Goal: Navigation & Orientation: Find specific page/section

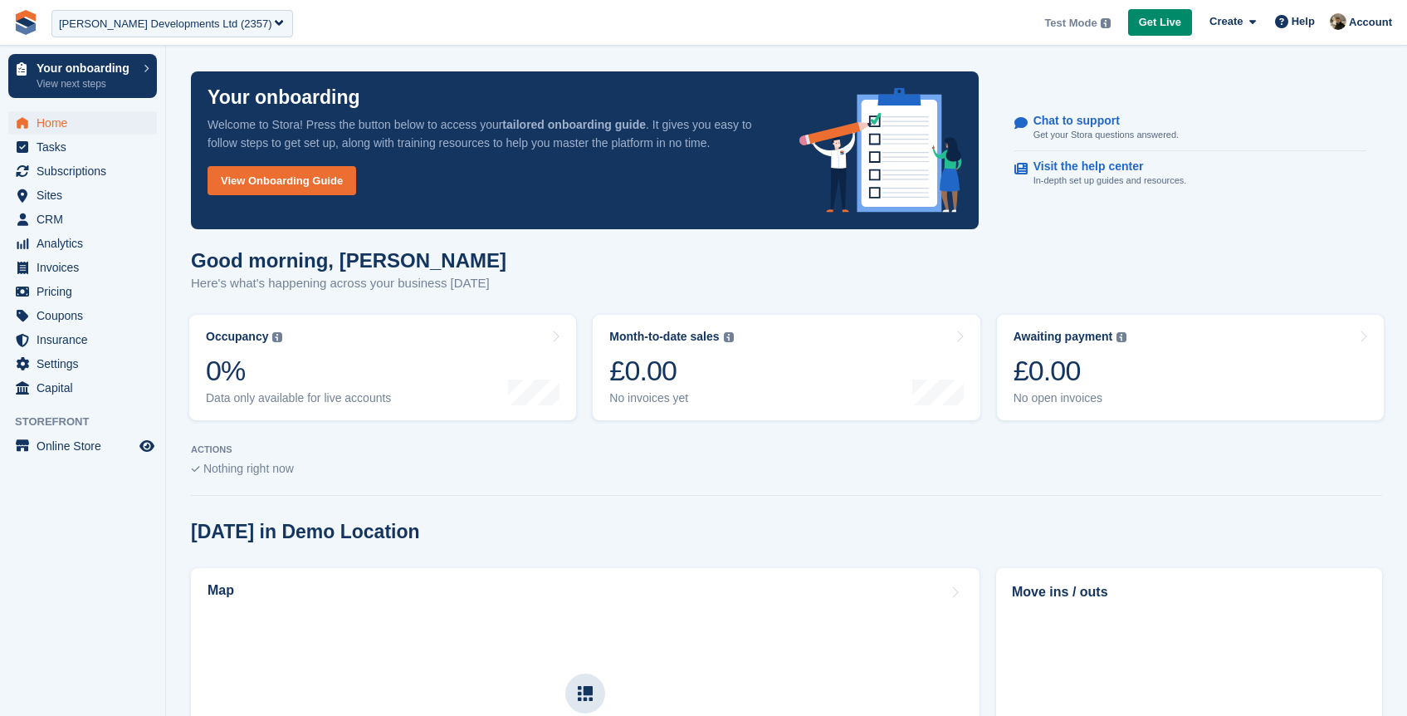
click at [120, 26] on div "Corbett Developments Ltd (2357)" at bounding box center [165, 24] width 213 height 17
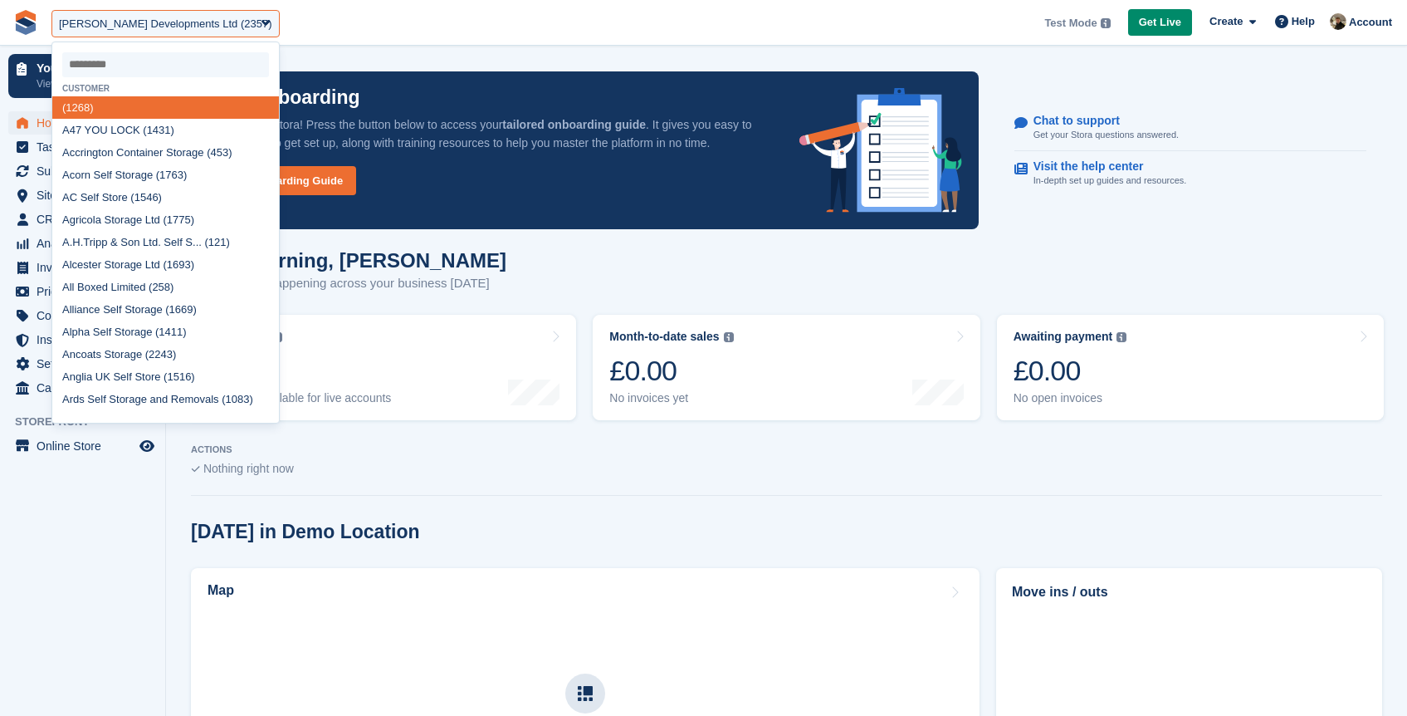
click at [95, 61] on input "select-one" at bounding box center [165, 64] width 207 height 25
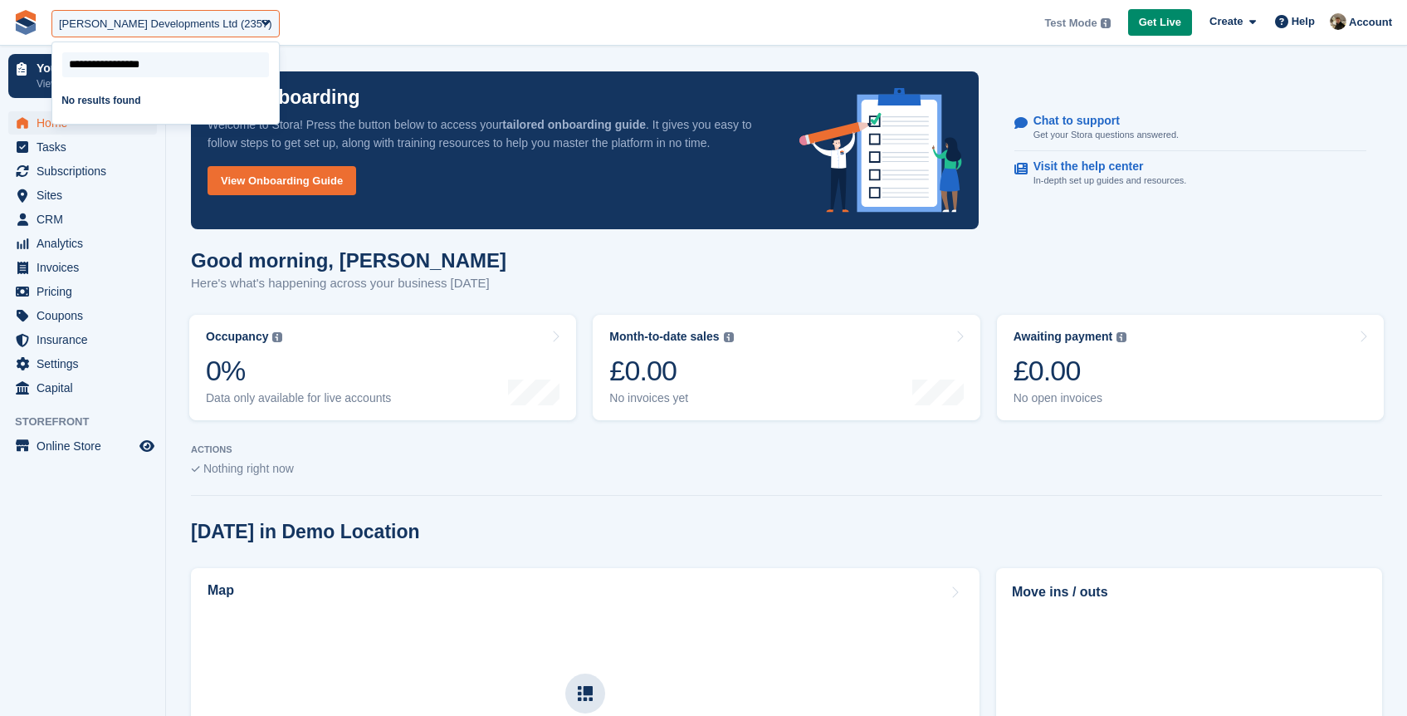
type input "**********"
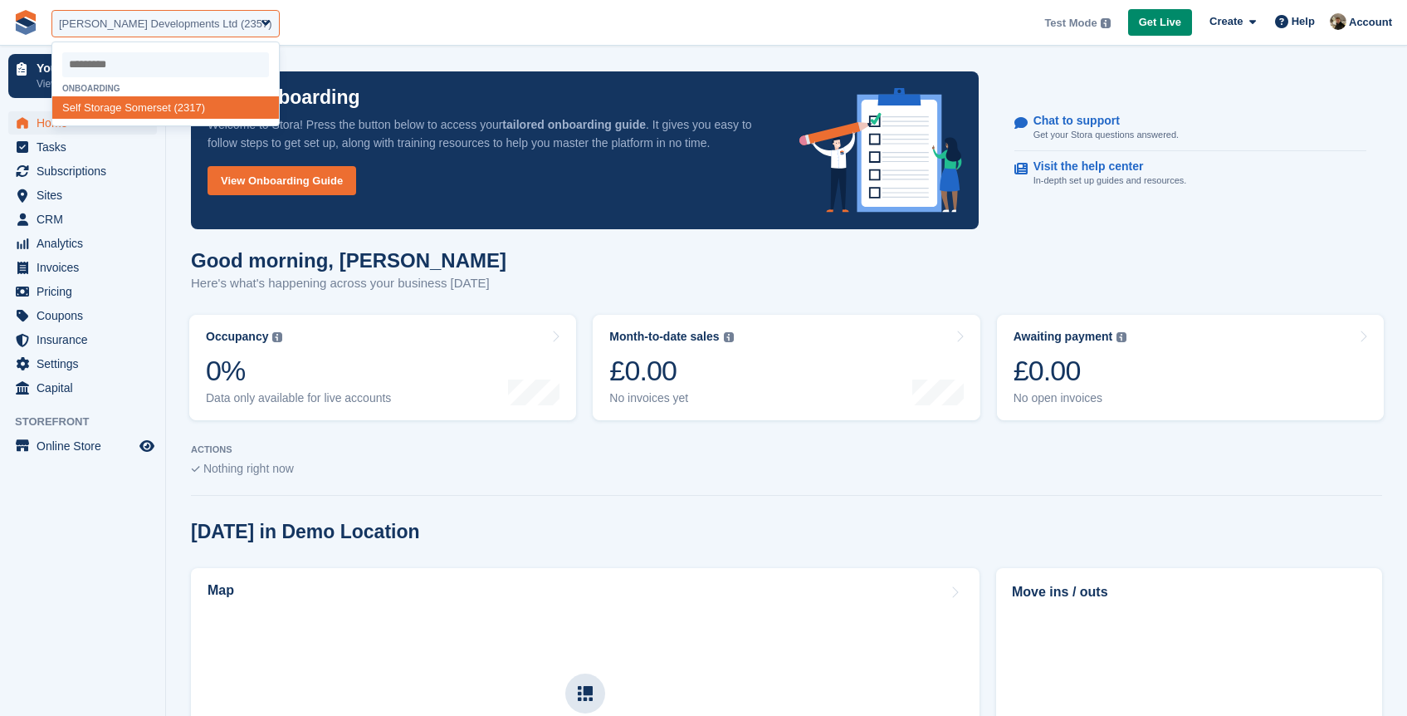
select select "****"
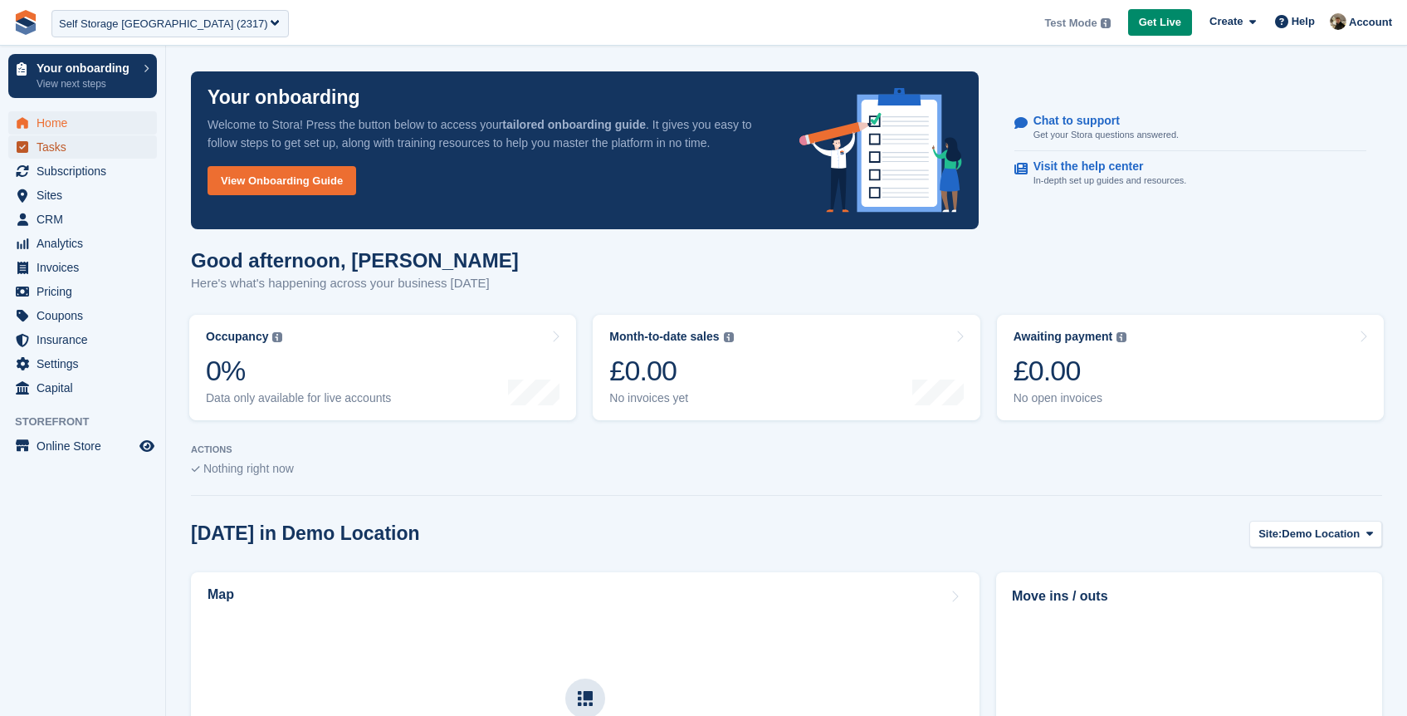
click at [52, 148] on span "Tasks" at bounding box center [87, 146] width 100 height 23
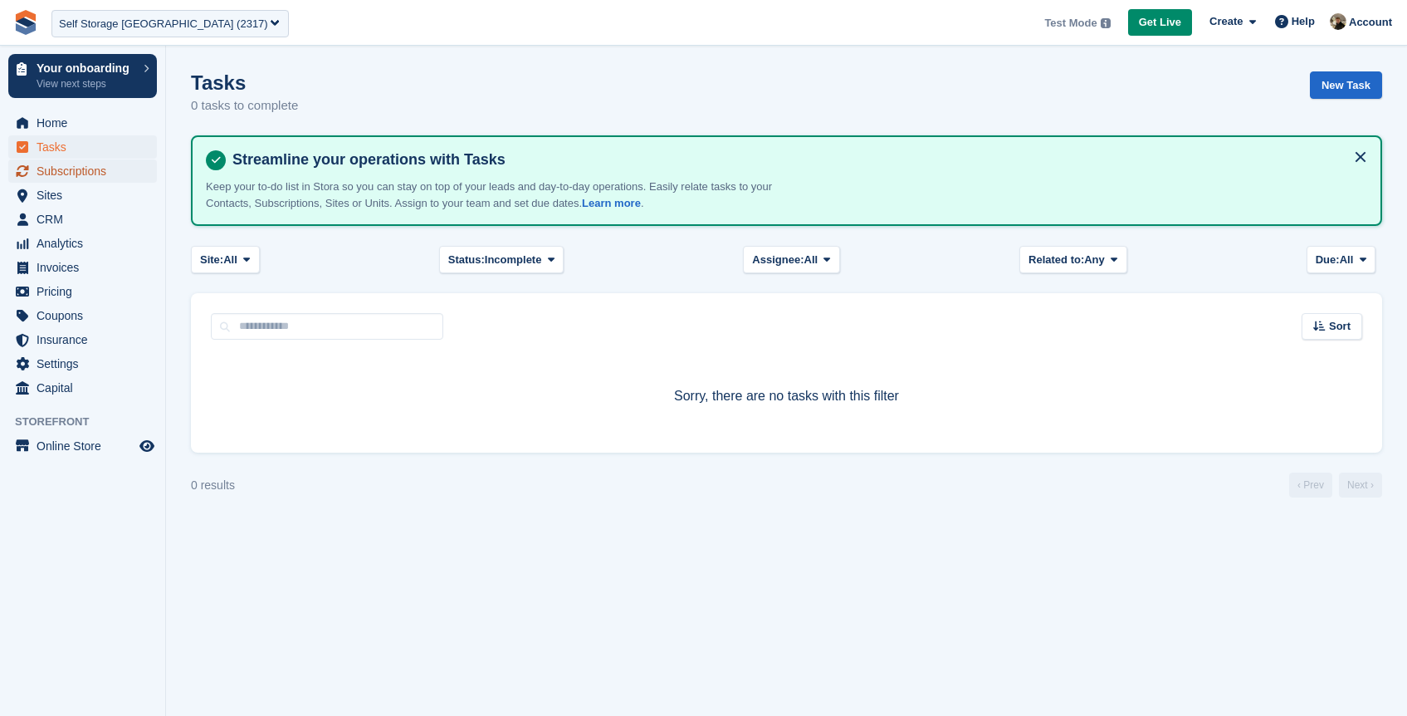
click at [45, 169] on span "Subscriptions" at bounding box center [87, 170] width 100 height 23
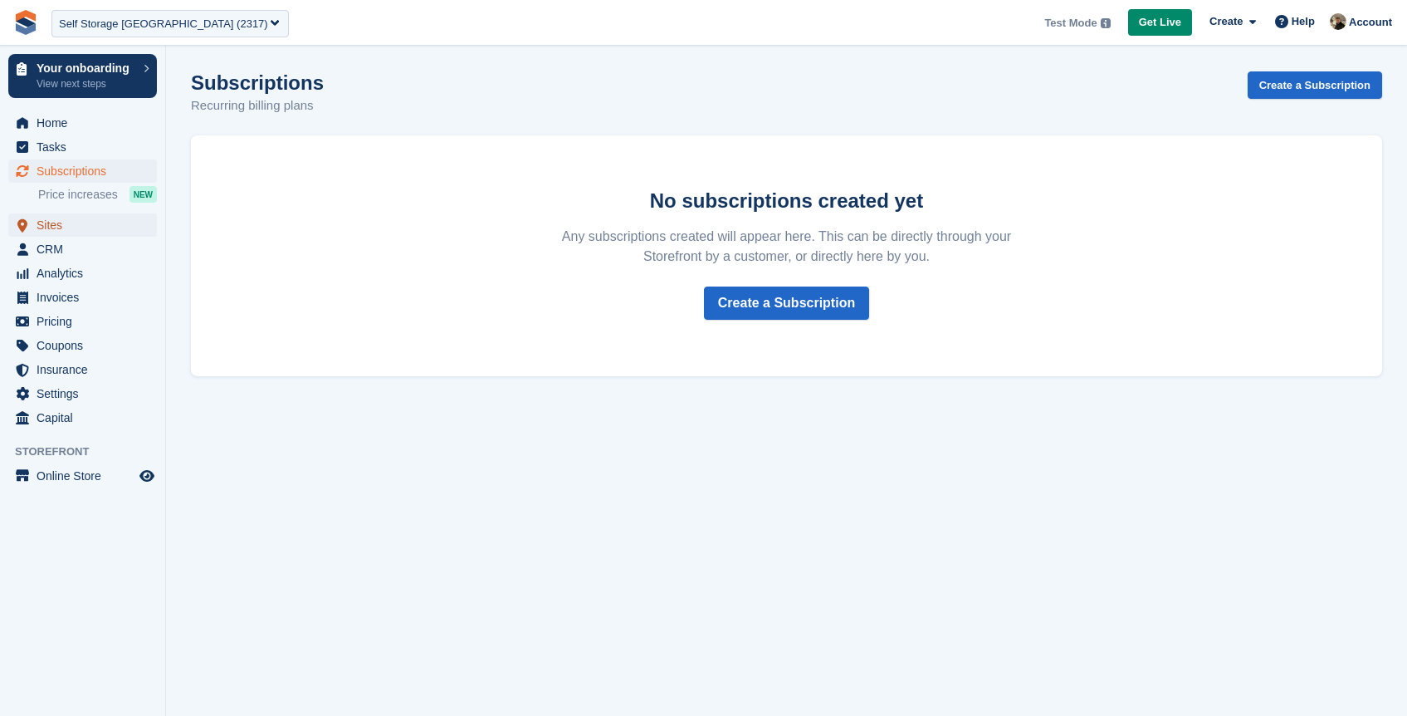
click at [50, 228] on span "Sites" at bounding box center [87, 224] width 100 height 23
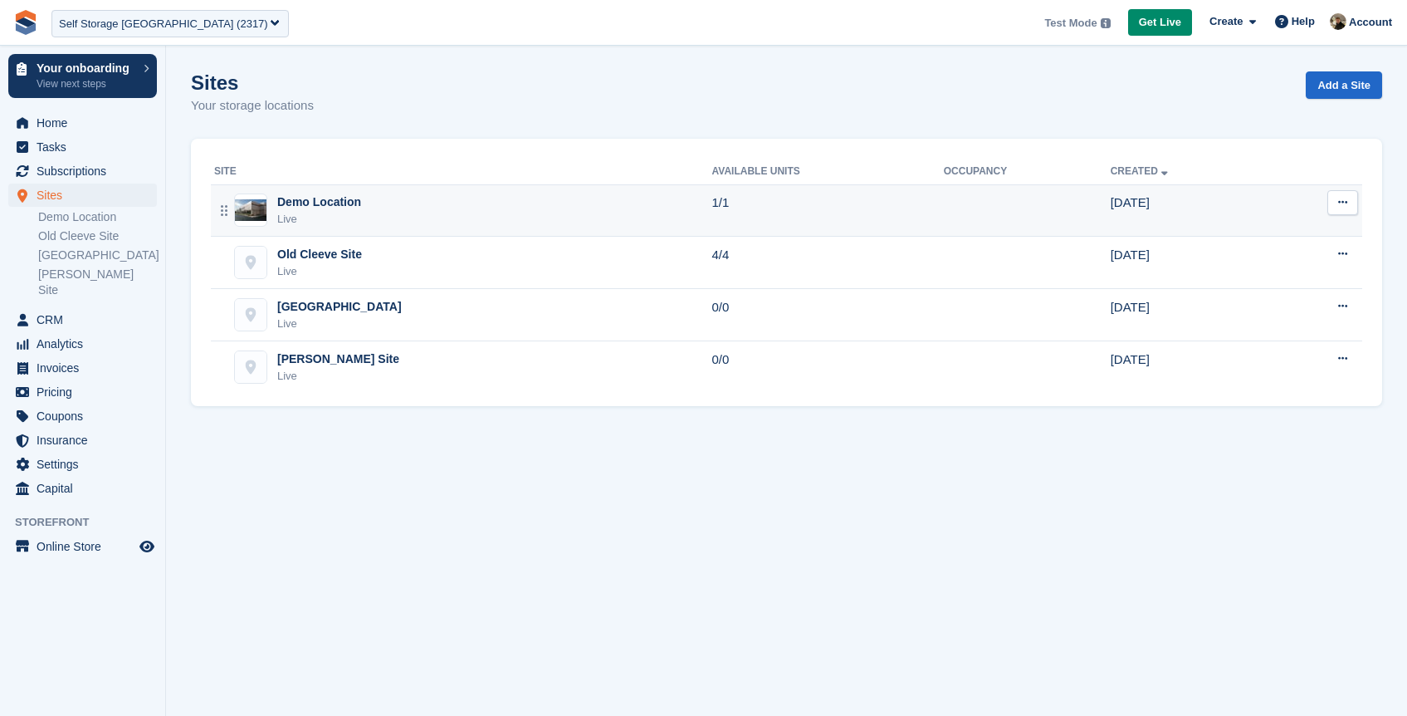
click at [546, 198] on div "Demo Location Live" at bounding box center [463, 210] width 498 height 34
click at [1335, 198] on button at bounding box center [1343, 202] width 31 height 25
click at [1254, 228] on p "Edit site" at bounding box center [1278, 235] width 144 height 22
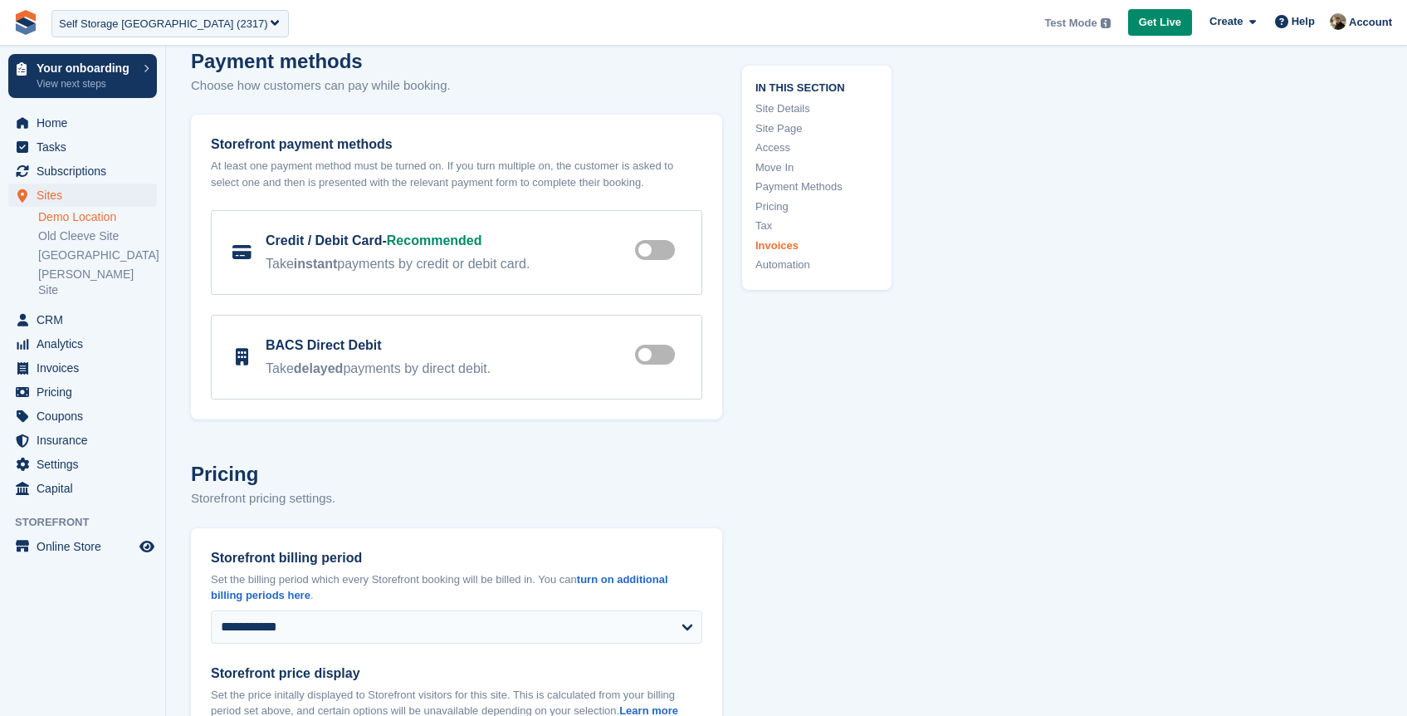
scroll to position [6794, 0]
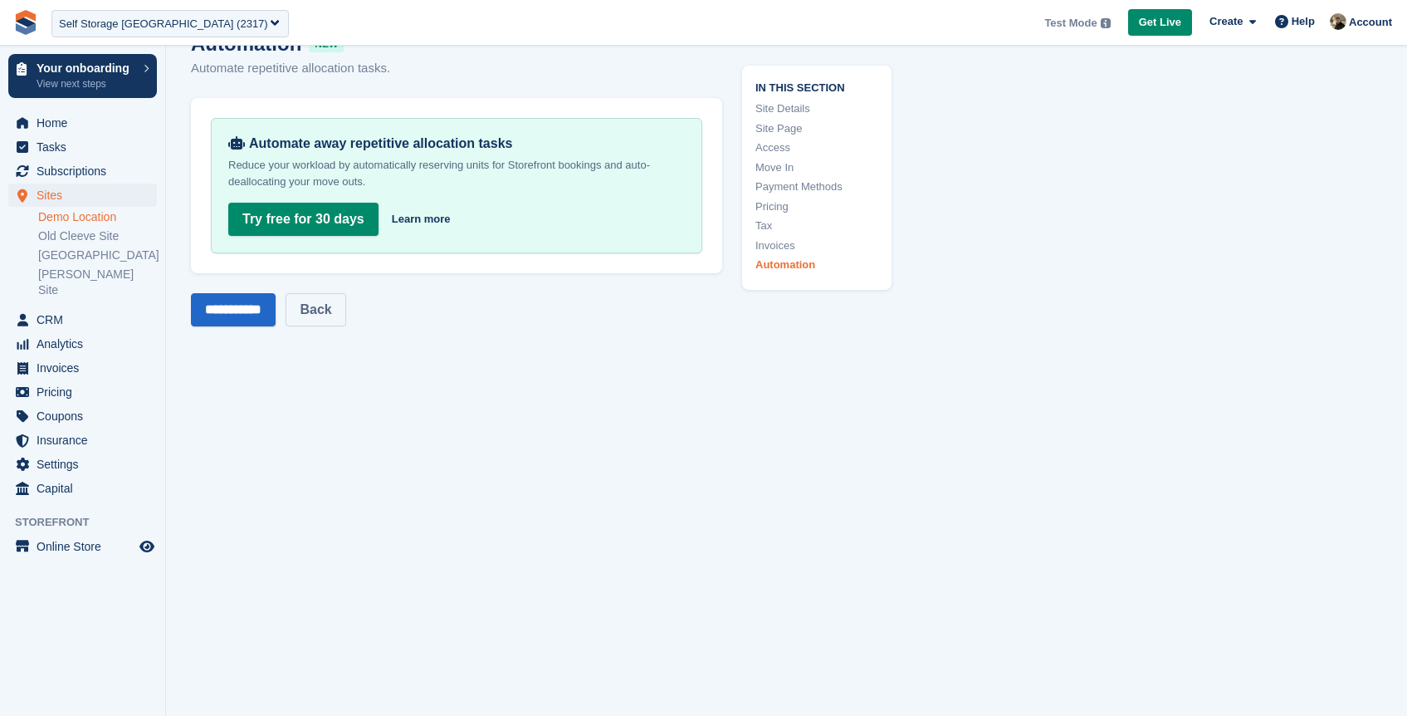
click at [335, 295] on link "Back" at bounding box center [316, 309] width 60 height 33
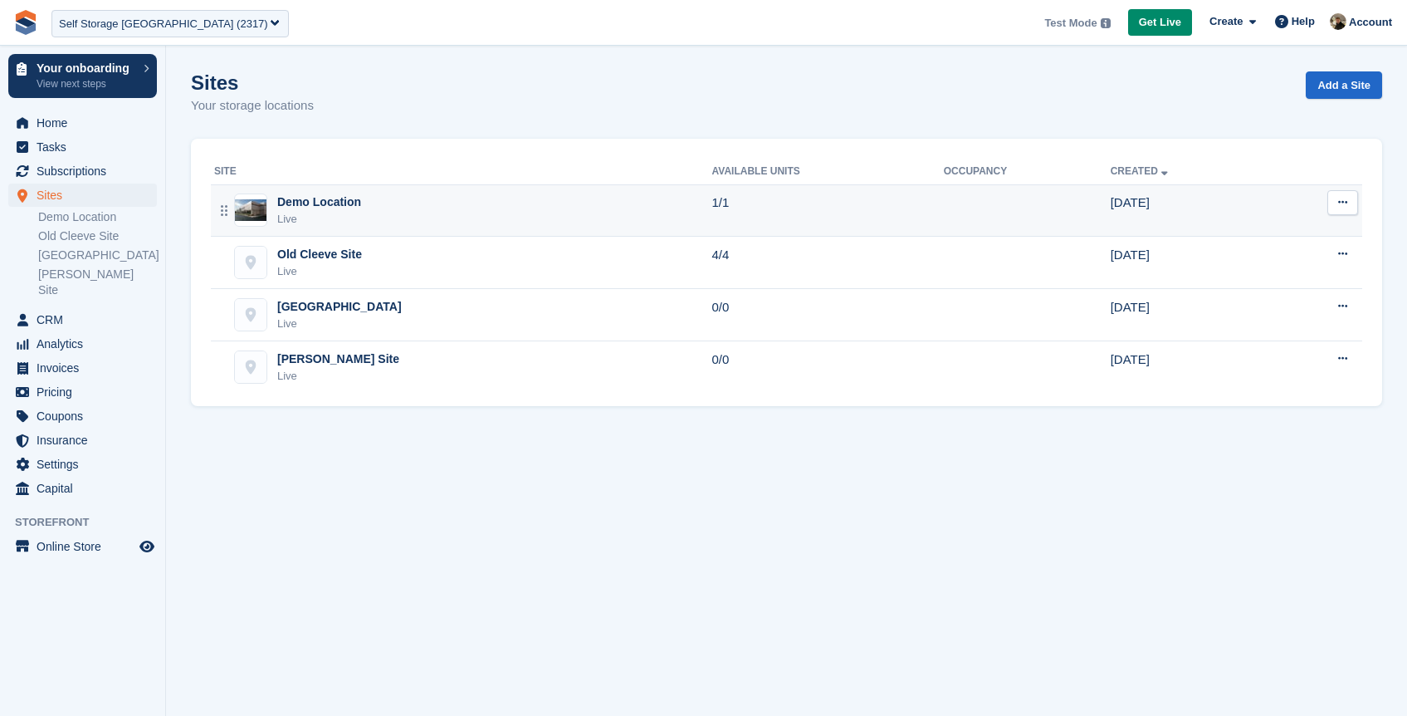
click at [1343, 206] on icon at bounding box center [1342, 202] width 9 height 11
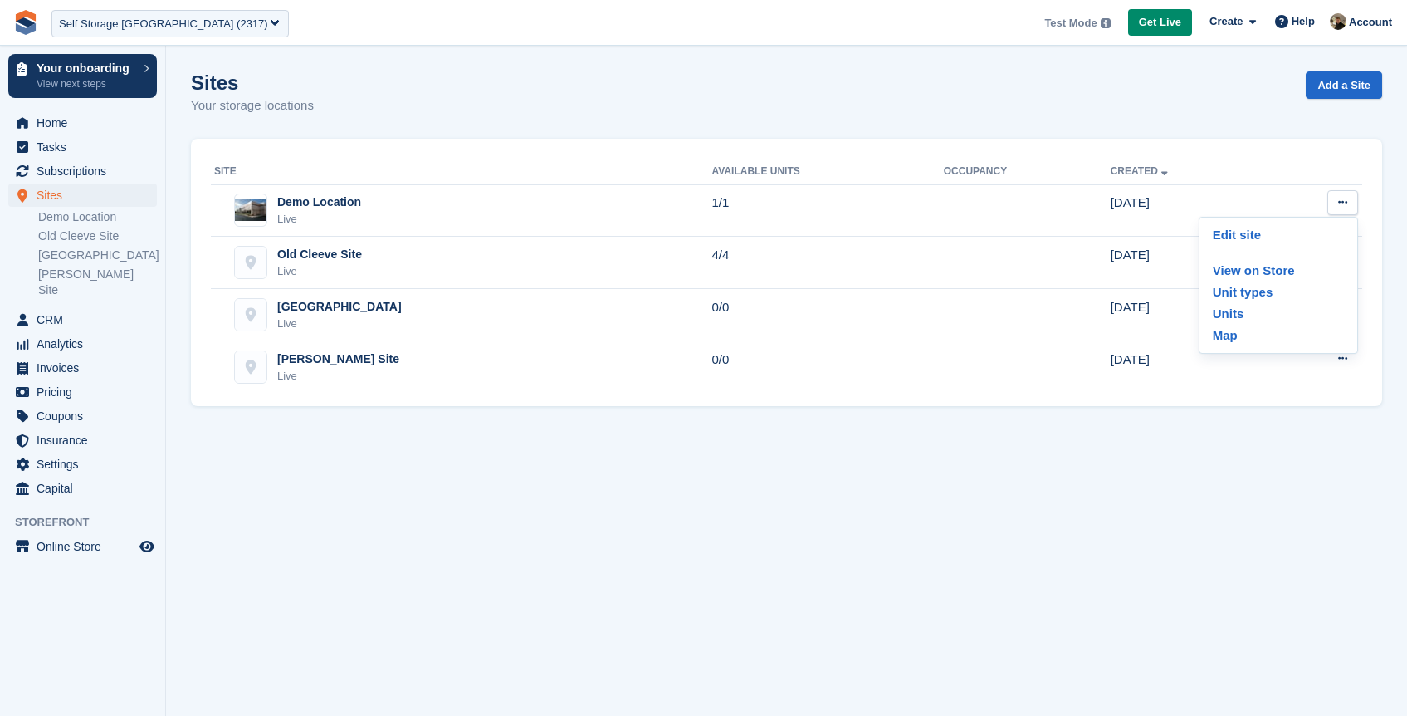
click at [296, 104] on p "Your storage locations" at bounding box center [252, 105] width 123 height 19
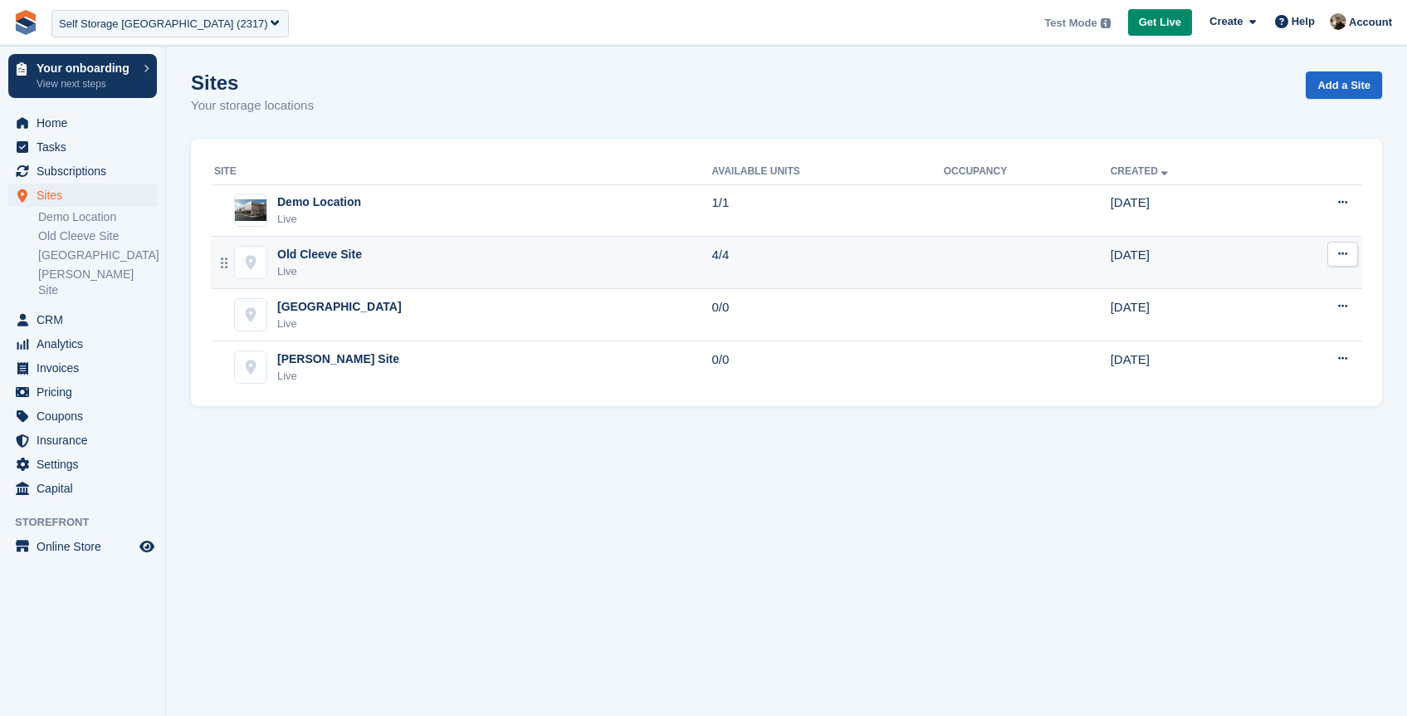
click at [1049, 263] on td at bounding box center [1027, 263] width 167 height 52
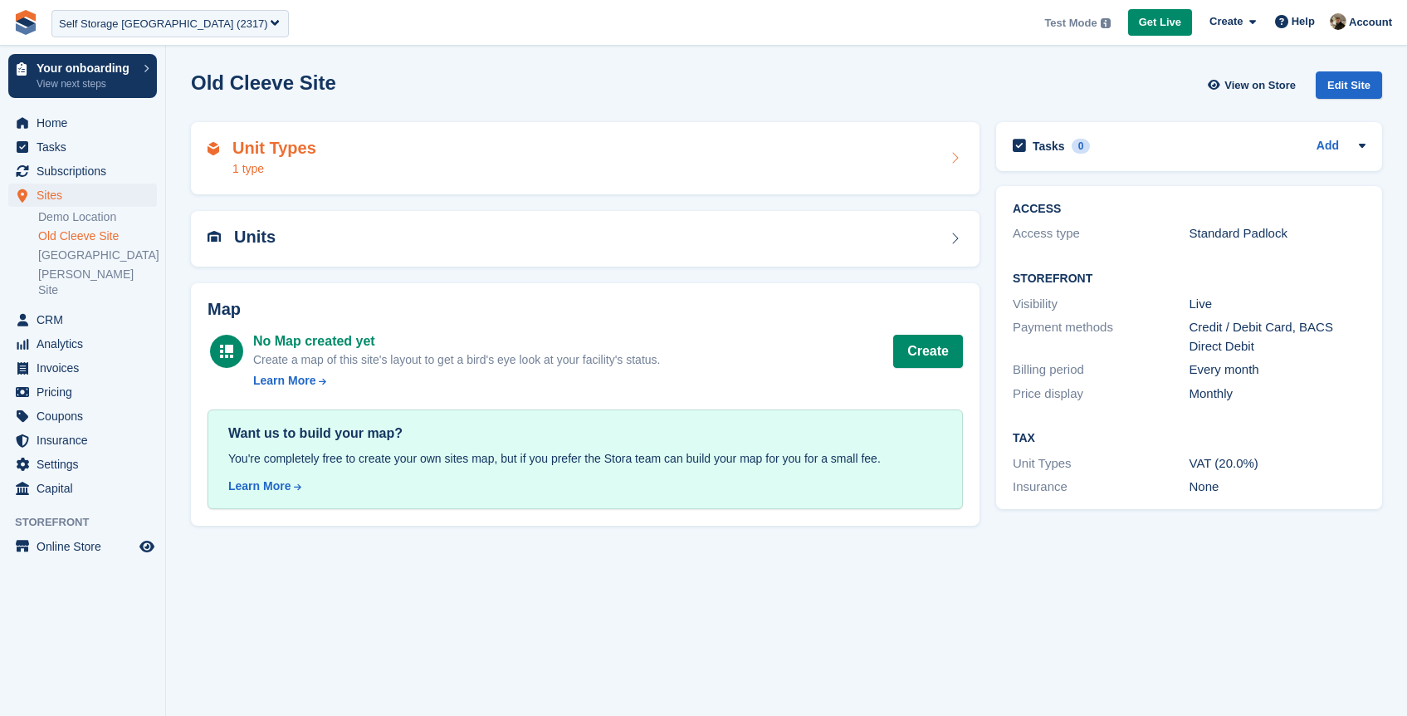
click at [718, 164] on div "Unit Types 1 type" at bounding box center [586, 159] width 756 height 40
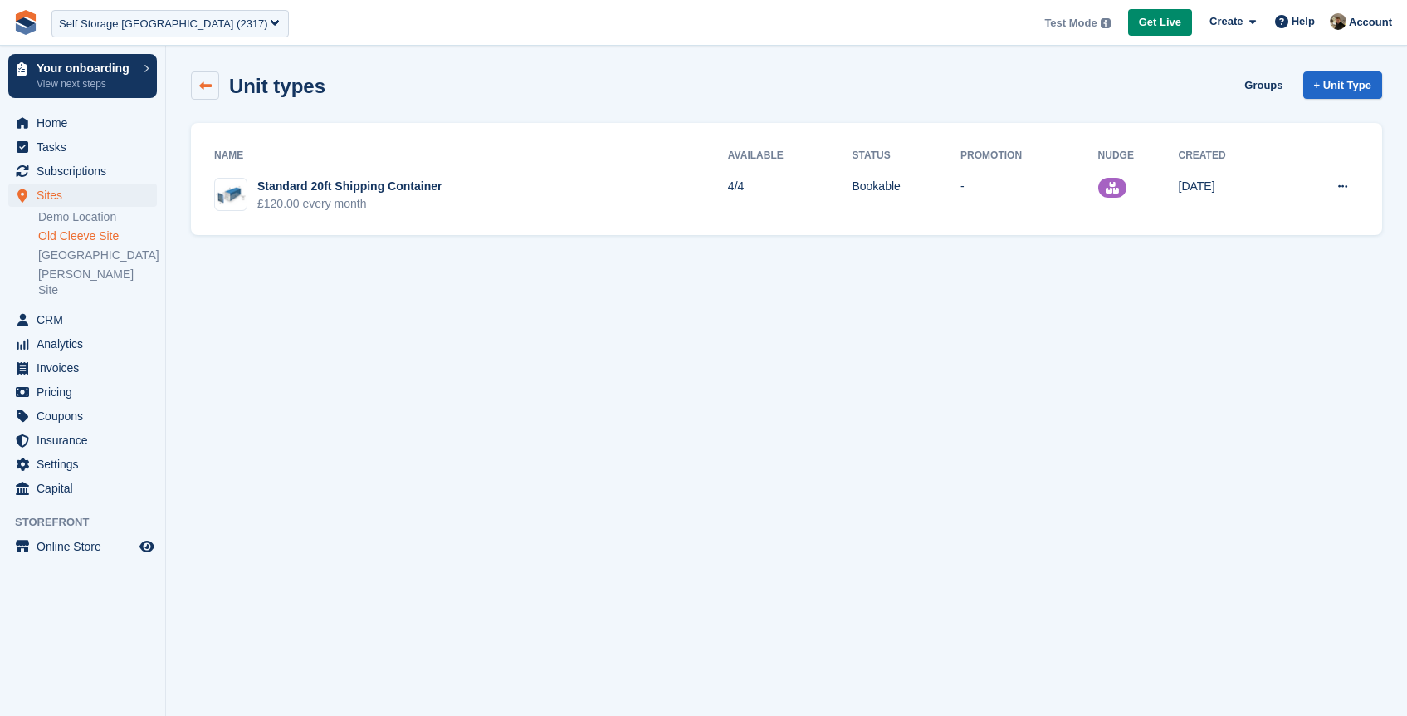
click at [200, 81] on icon at bounding box center [205, 86] width 12 height 12
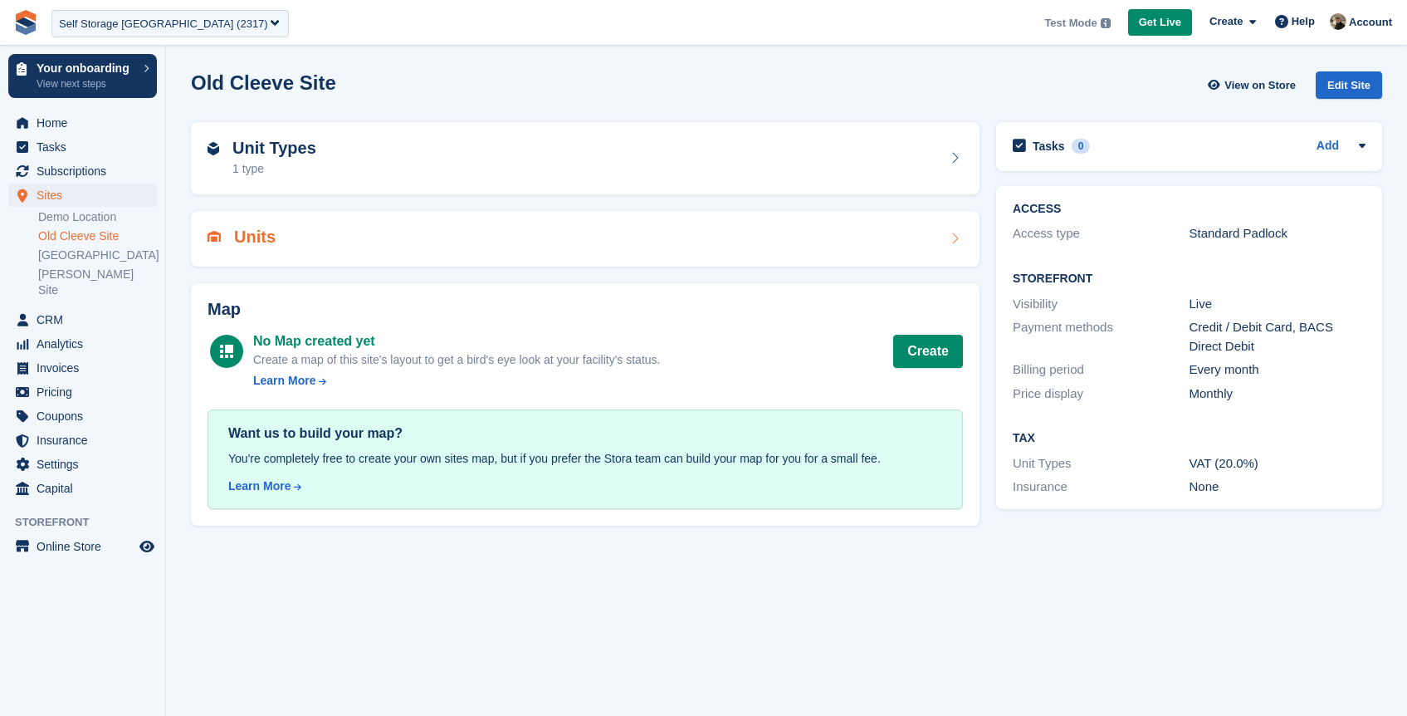
click at [345, 231] on div "Units" at bounding box center [586, 238] width 756 height 22
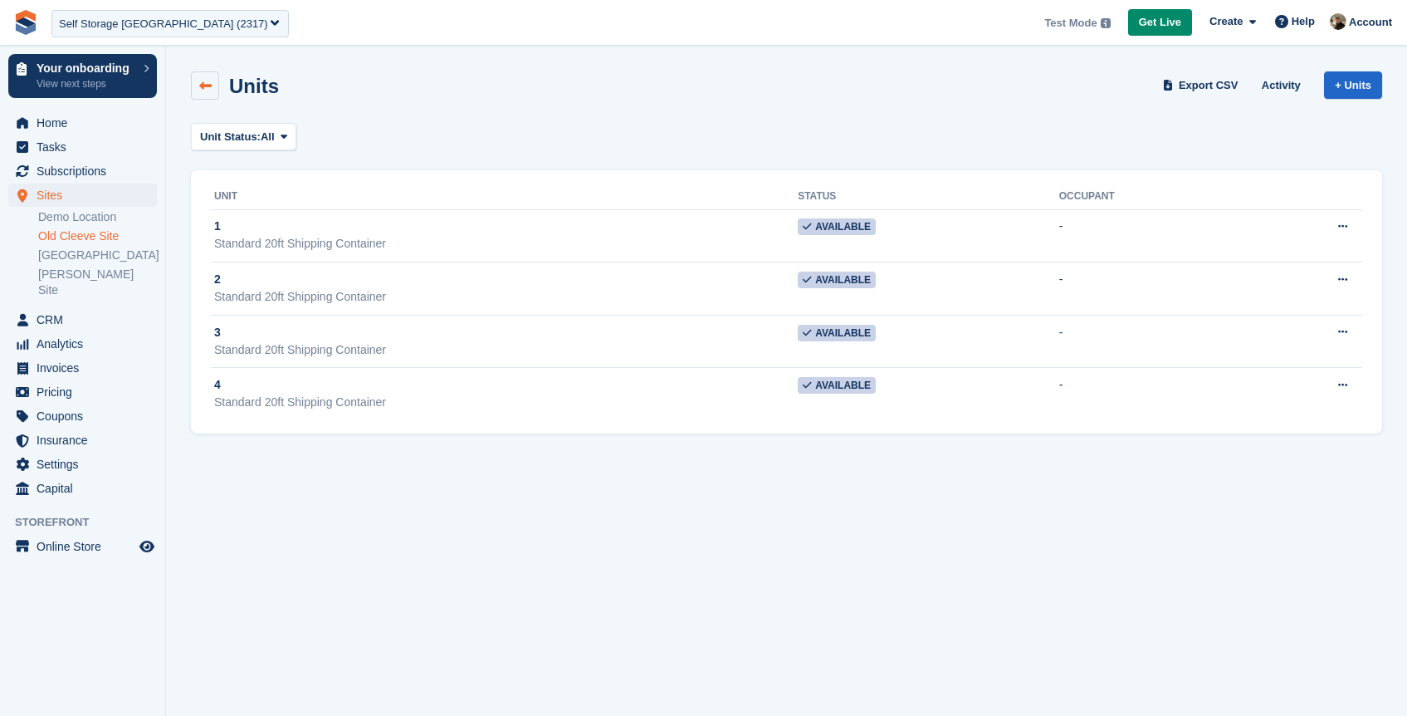
click at [209, 91] on link at bounding box center [205, 85] width 28 height 28
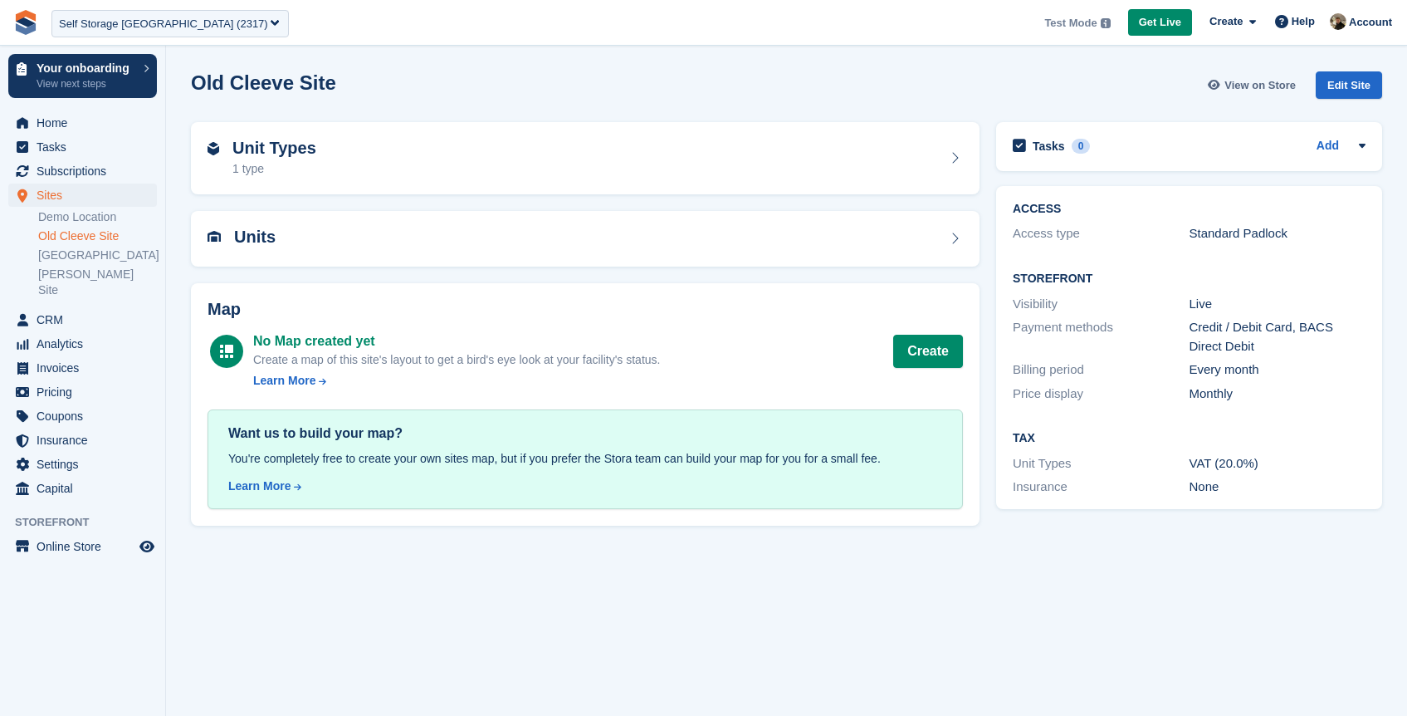
click at [1289, 86] on span "View on Store" at bounding box center [1260, 85] width 71 height 17
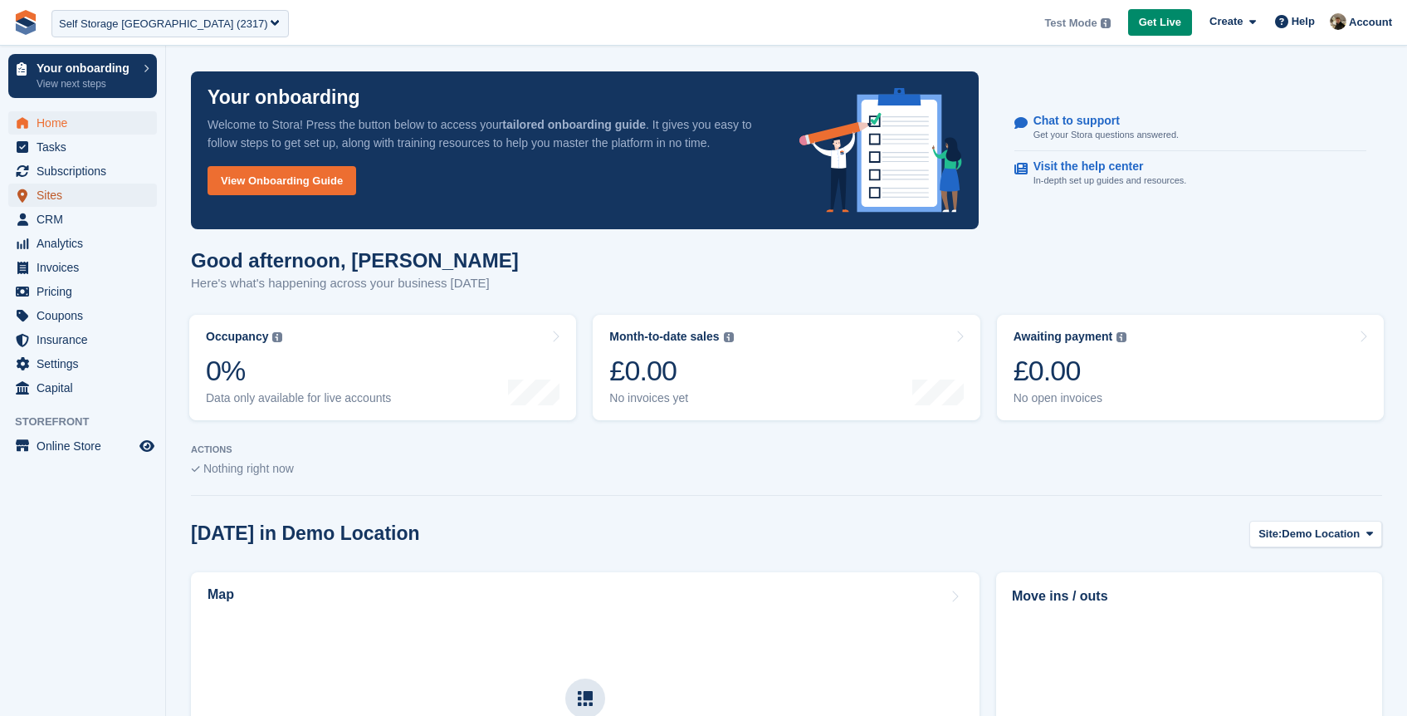
click at [53, 192] on span "Sites" at bounding box center [87, 194] width 100 height 23
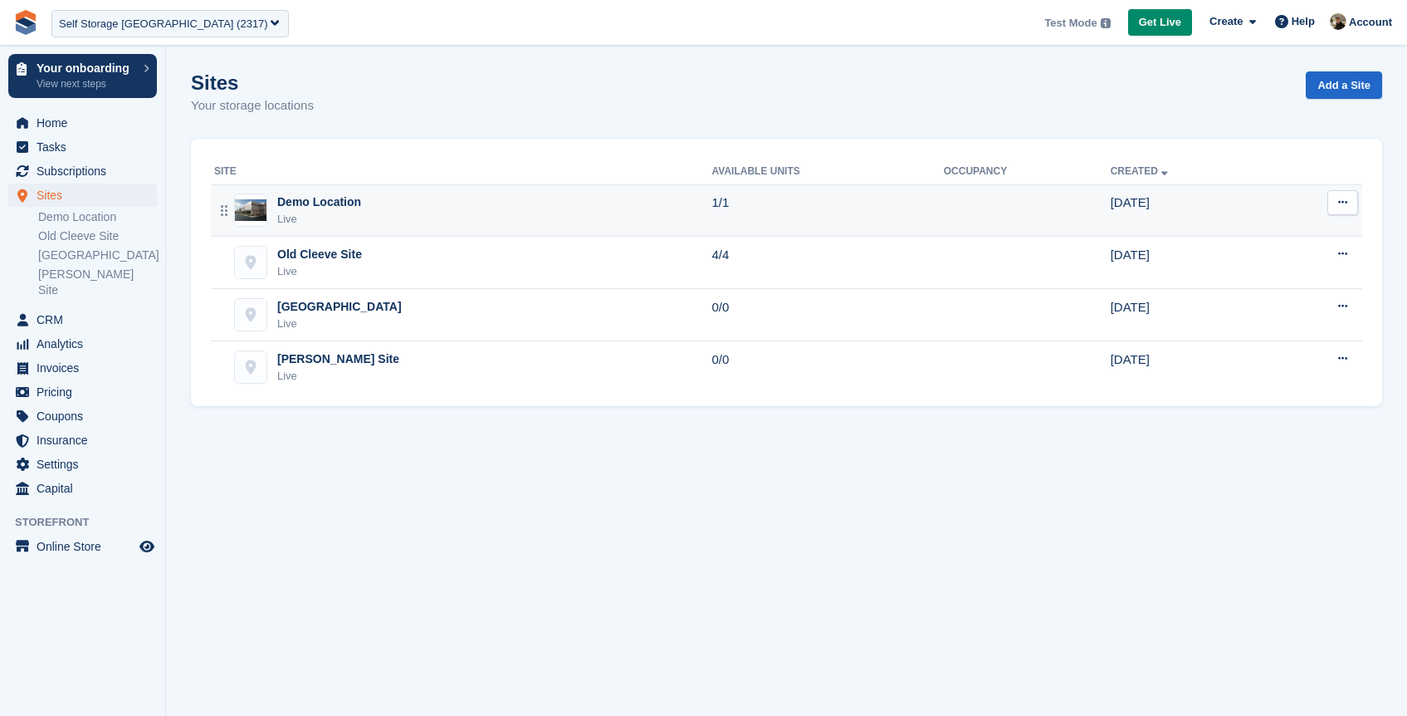
click at [1338, 202] on icon at bounding box center [1342, 202] width 9 height 11
click at [1249, 233] on p "Edit site" at bounding box center [1278, 235] width 144 height 22
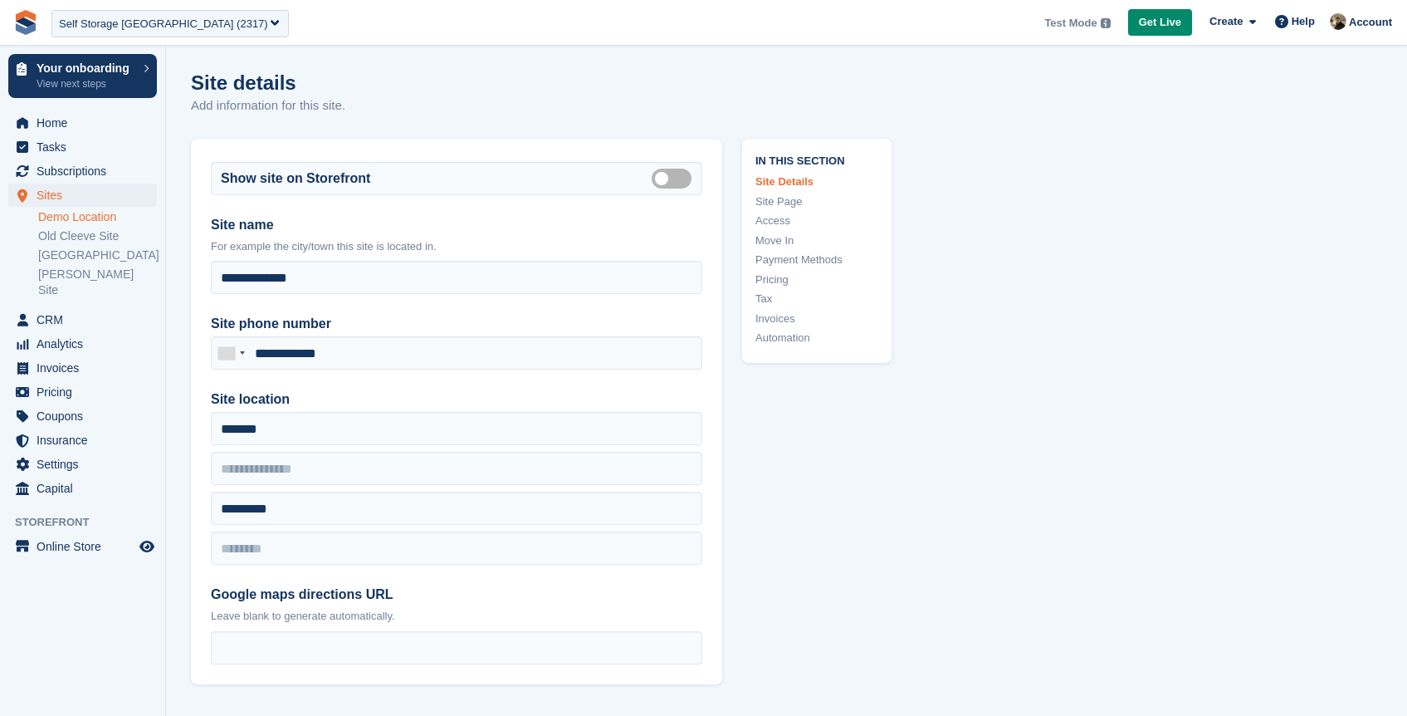
click at [62, 216] on link "Demo Location" at bounding box center [97, 217] width 119 height 16
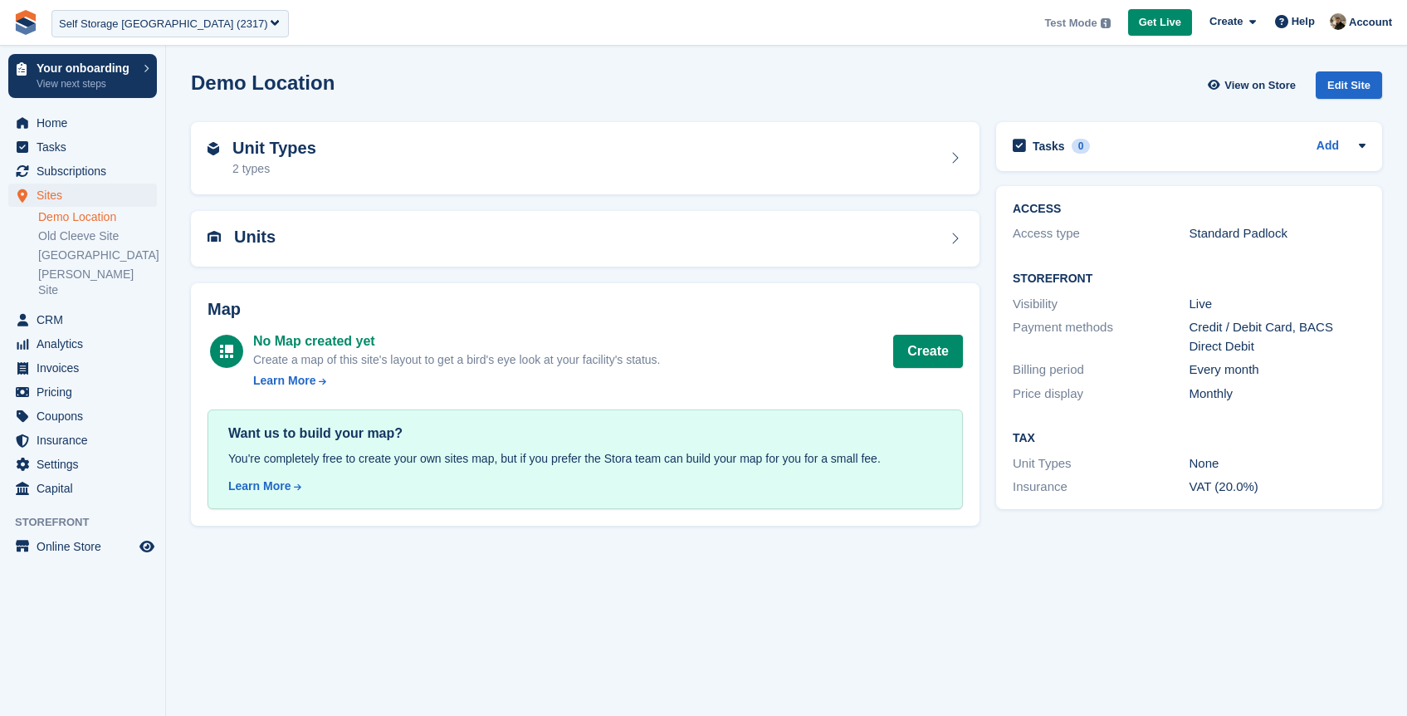
click at [220, 85] on h2 "Demo Location" at bounding box center [263, 82] width 144 height 22
click at [27, 131] on span "menu" at bounding box center [22, 123] width 20 height 20
